Goal: Check status: Check status

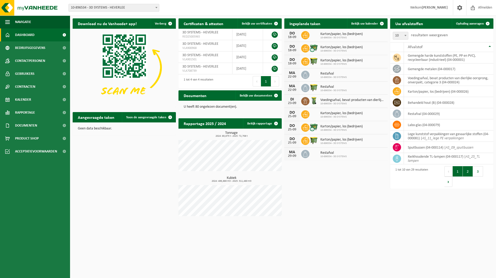
click at [468, 170] on button "2" at bounding box center [468, 171] width 10 height 10
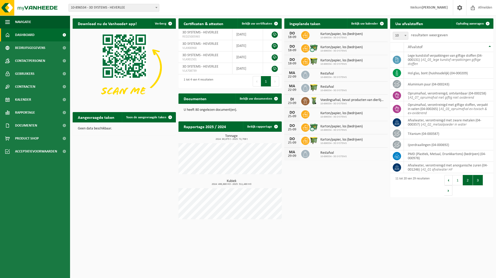
click at [478, 183] on button "3" at bounding box center [478, 180] width 10 height 10
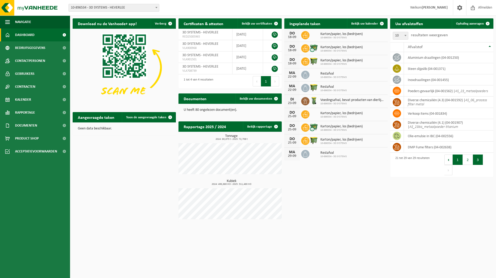
click at [458, 162] on button "1" at bounding box center [457, 160] width 10 height 10
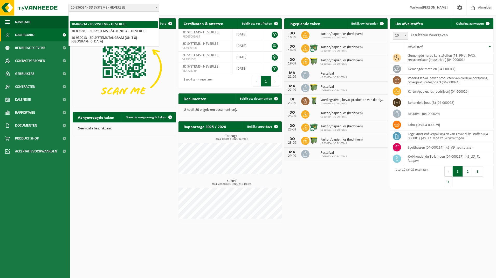
click at [156, 7] on b at bounding box center [156, 7] width 2 height 1
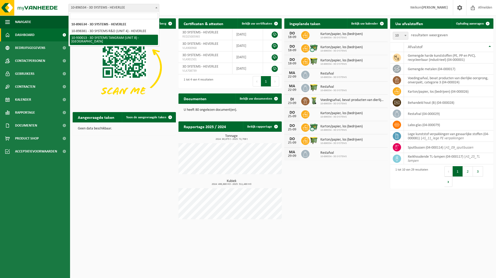
select select "134198"
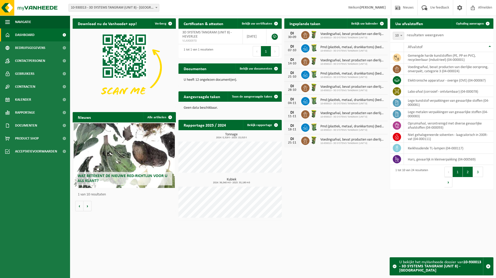
click at [467, 172] on button "2" at bounding box center [468, 172] width 10 height 10
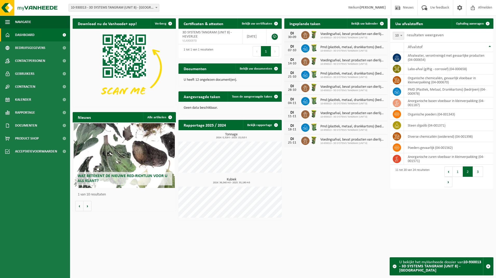
click at [478, 175] on button "3" at bounding box center [478, 172] width 10 height 10
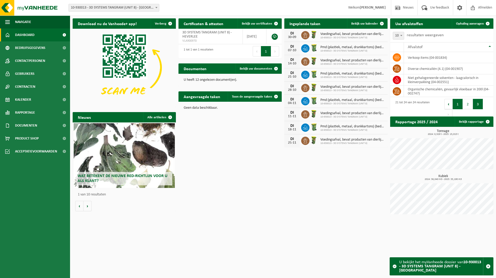
click at [455, 106] on button "1" at bounding box center [457, 104] width 10 height 10
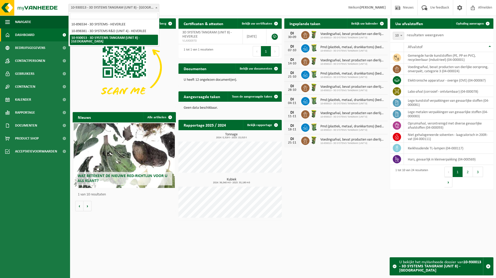
click at [157, 9] on span at bounding box center [156, 7] width 5 height 7
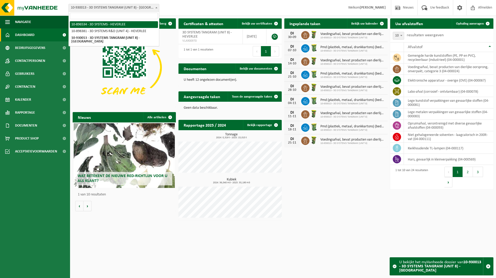
select select "133215"
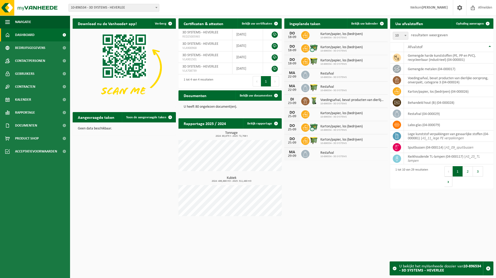
click at [468, 172] on button "2" at bounding box center [468, 171] width 10 height 10
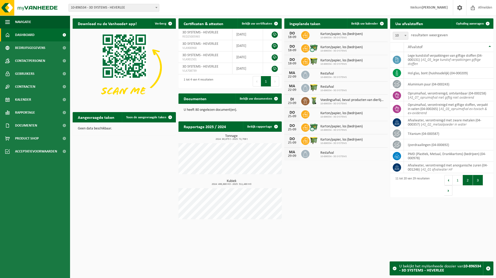
click at [476, 182] on button "3" at bounding box center [478, 180] width 10 height 10
